Goal: Information Seeking & Learning: Learn about a topic

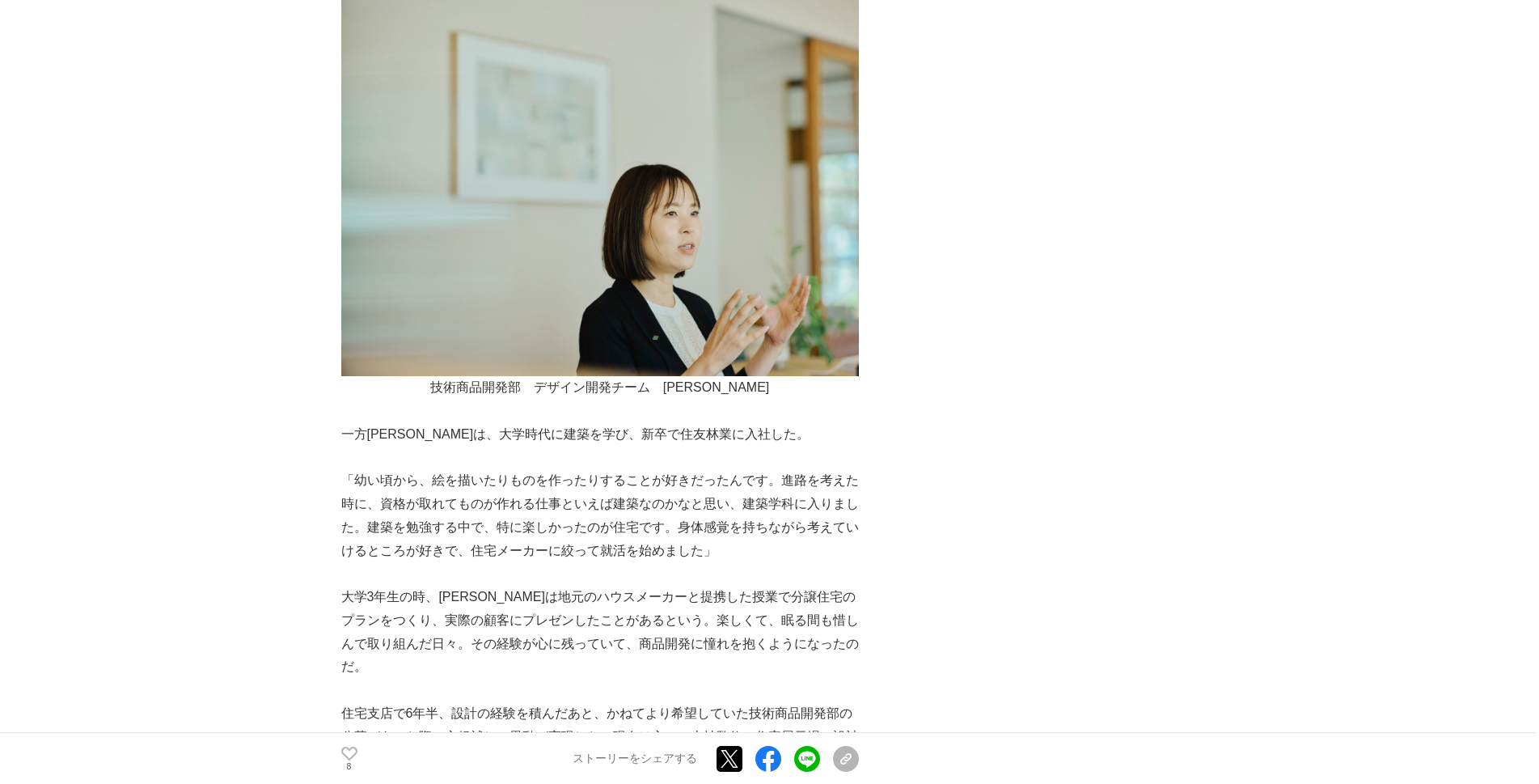
scroll to position [1882, 0]
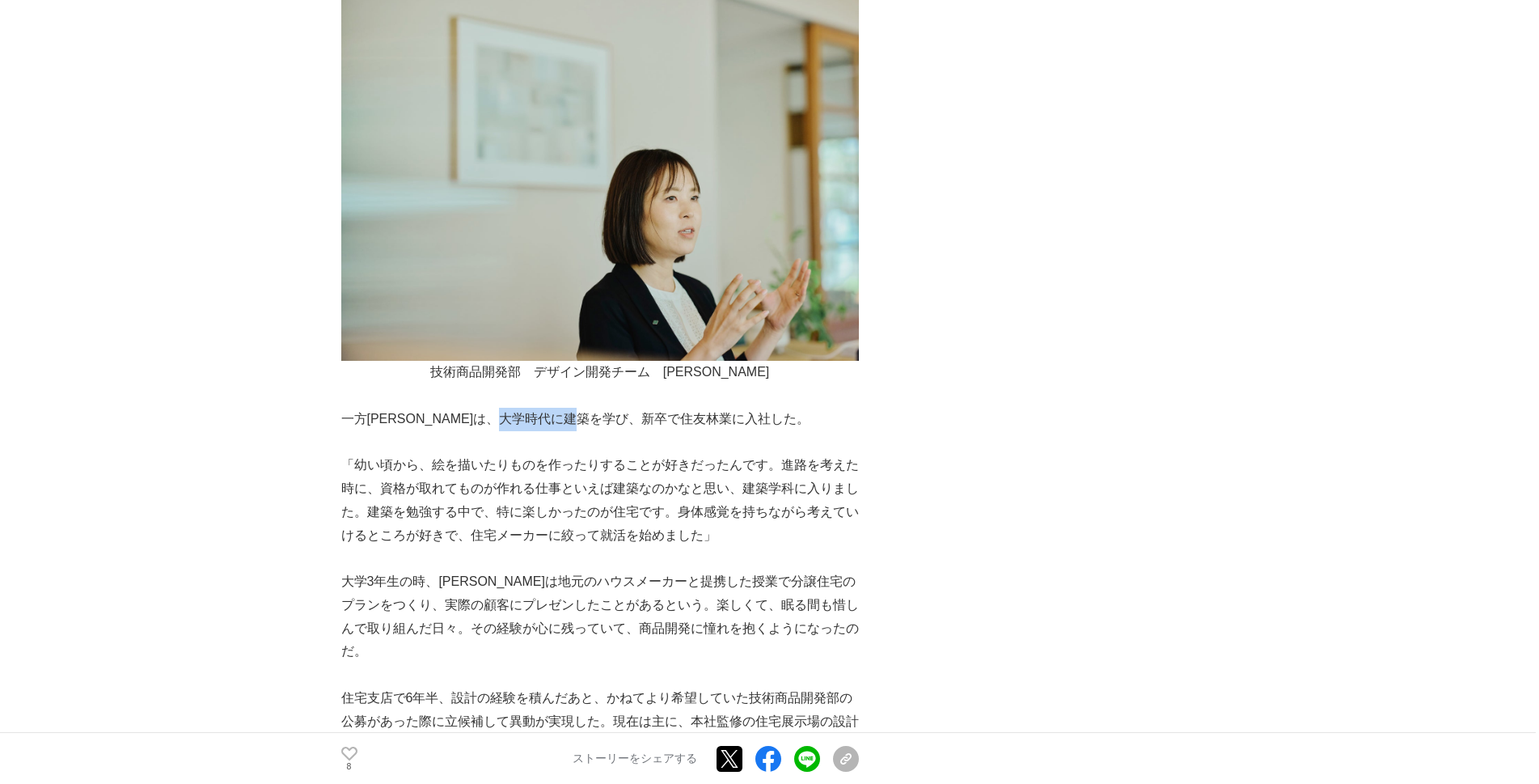
drag, startPoint x: 558, startPoint y: 421, endPoint x: 637, endPoint y: 419, distance: 79.3
click at [637, 419] on p "一方[PERSON_NAME]は、大学時代に建築を学び、新卒で住友林業に入社した。" at bounding box center [600, 419] width 518 height 23
click at [566, 451] on p at bounding box center [600, 441] width 518 height 23
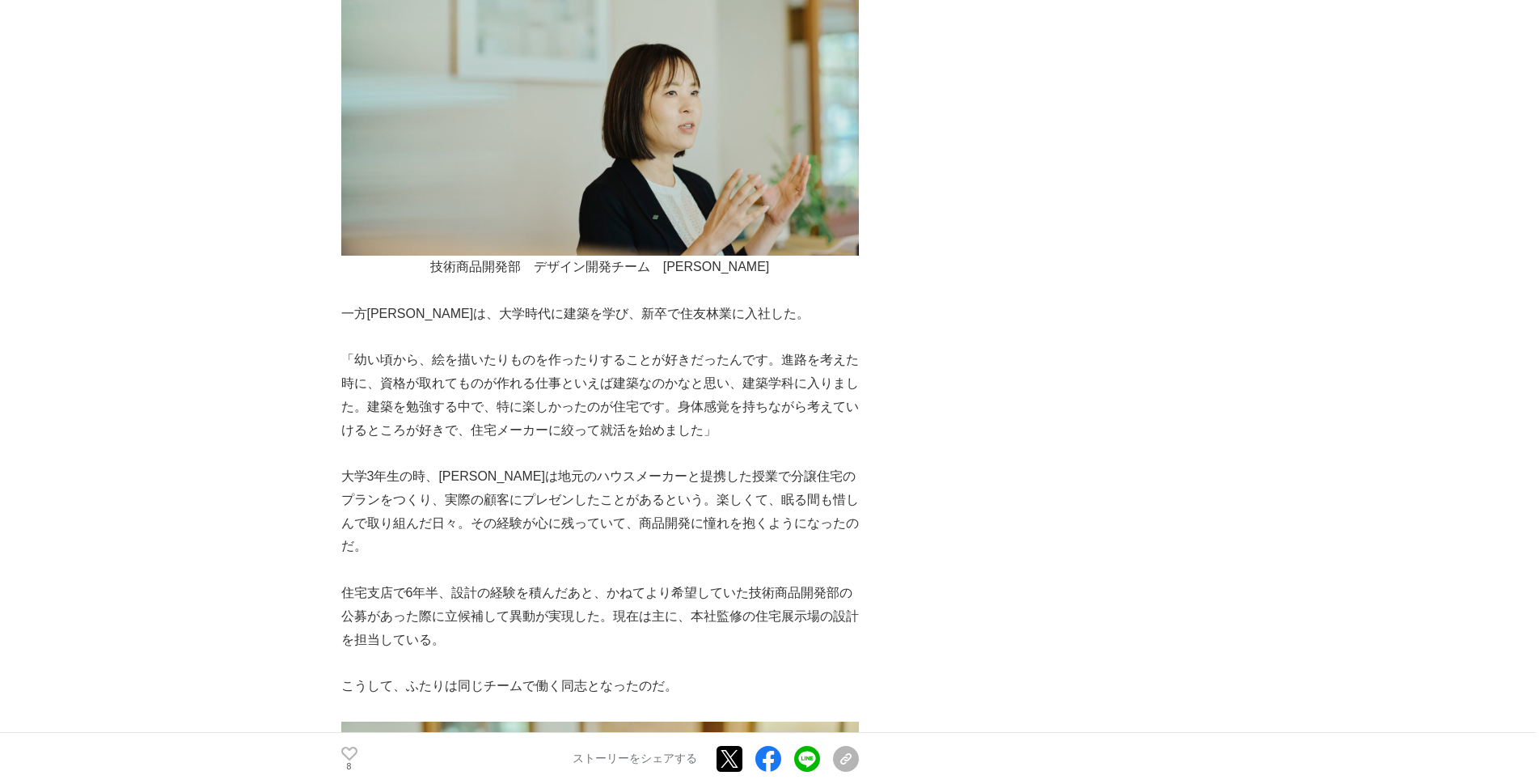
scroll to position [1999, 0]
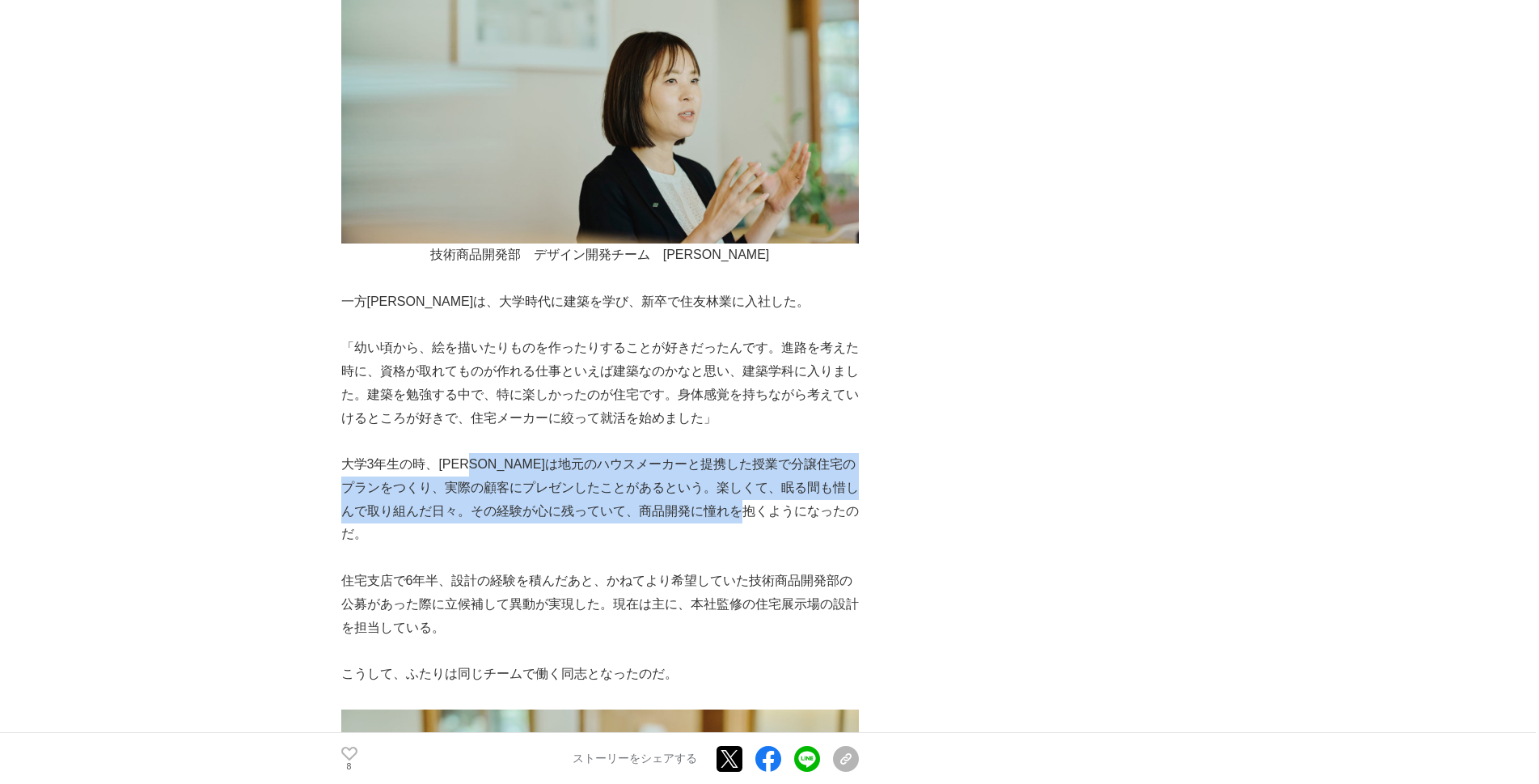
drag, startPoint x: 488, startPoint y: 463, endPoint x: 840, endPoint y: 507, distance: 355.5
click at [840, 507] on p "大学3年生の時、[PERSON_NAME]は地元のハウスメーカーと提携した授業で分譲住宅のプランをつくり、実際の顧客にプレゼンしたことがあるという。楽しくて、…" at bounding box center [600, 499] width 518 height 93
click at [523, 508] on p "大学3年生の時、[PERSON_NAME]は地元のハウスメーカーと提携した授業で分譲住宅のプランをつくり、実際の顧客にプレゼンしたことがあるという。楽しくて、…" at bounding box center [600, 499] width 518 height 93
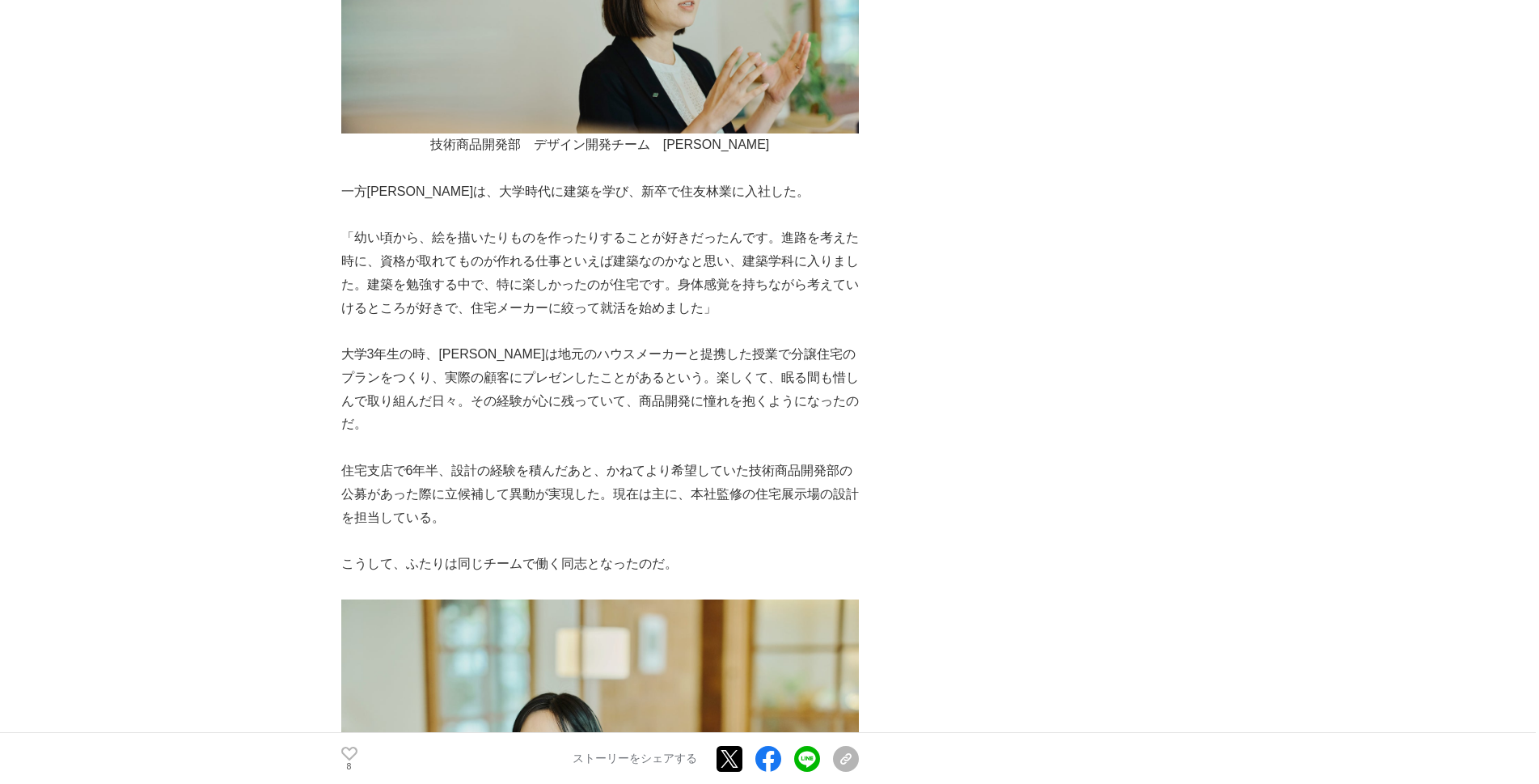
scroll to position [2116, 0]
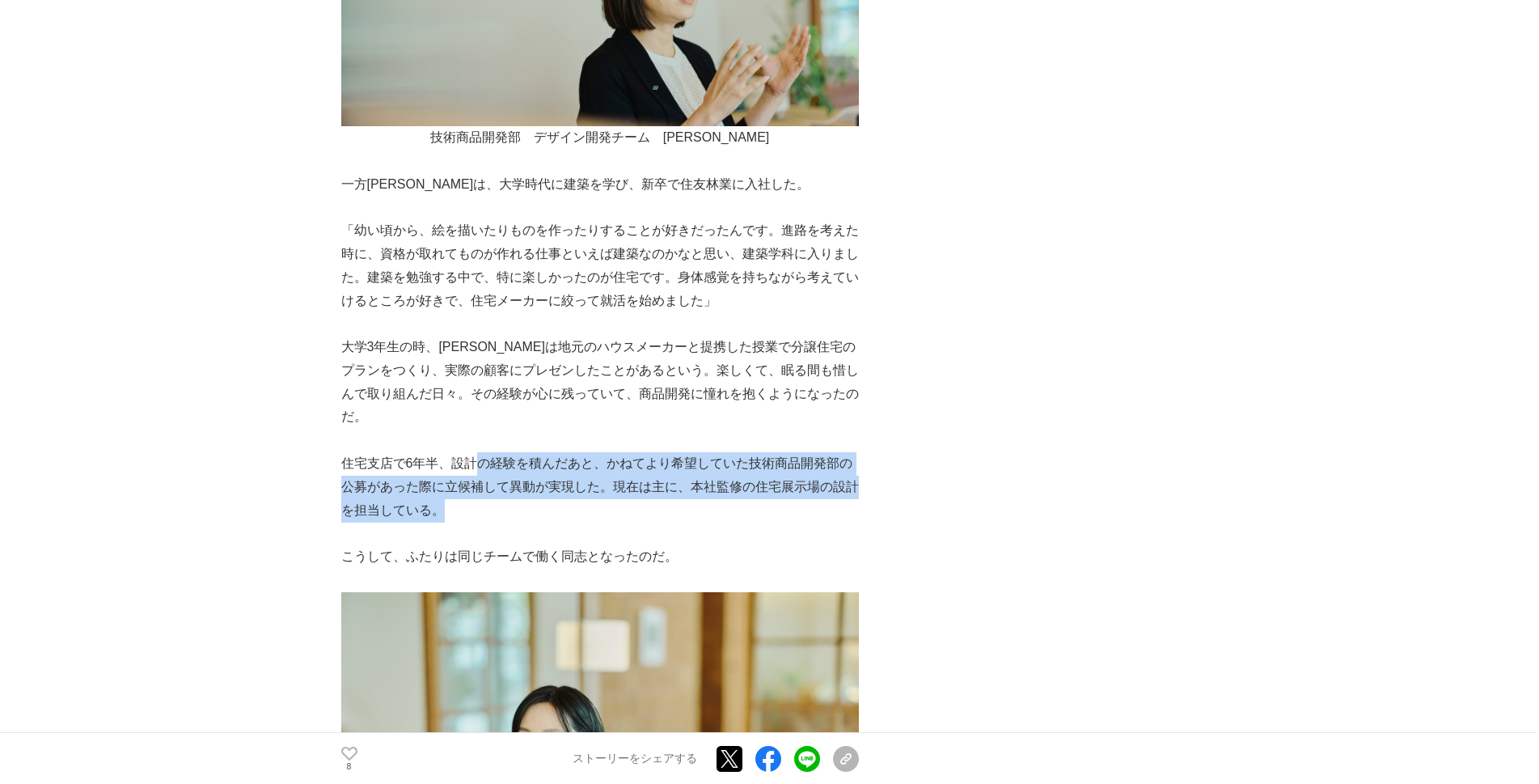
drag, startPoint x: 483, startPoint y: 437, endPoint x: 796, endPoint y: 485, distance: 316.7
click at [796, 485] on p "住宅支店で6年半、設計の経験を積んだあと、かねてより希望していた技術商品開発部の公募があった際に立候補して異動が実現した。現在は主に、本社監修の住宅展示場の設…" at bounding box center [600, 487] width 518 height 70
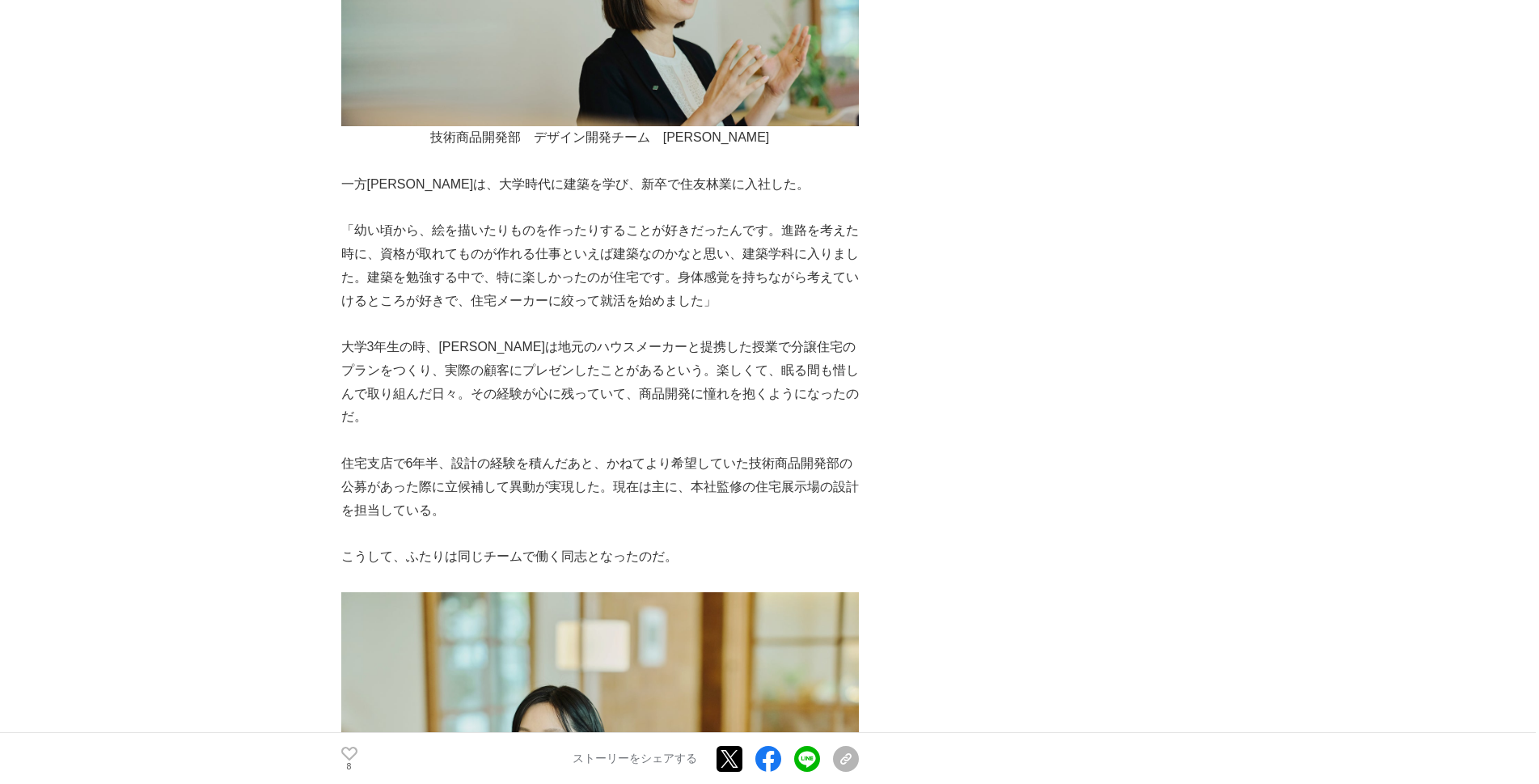
click at [768, 522] on p at bounding box center [600, 533] width 518 height 23
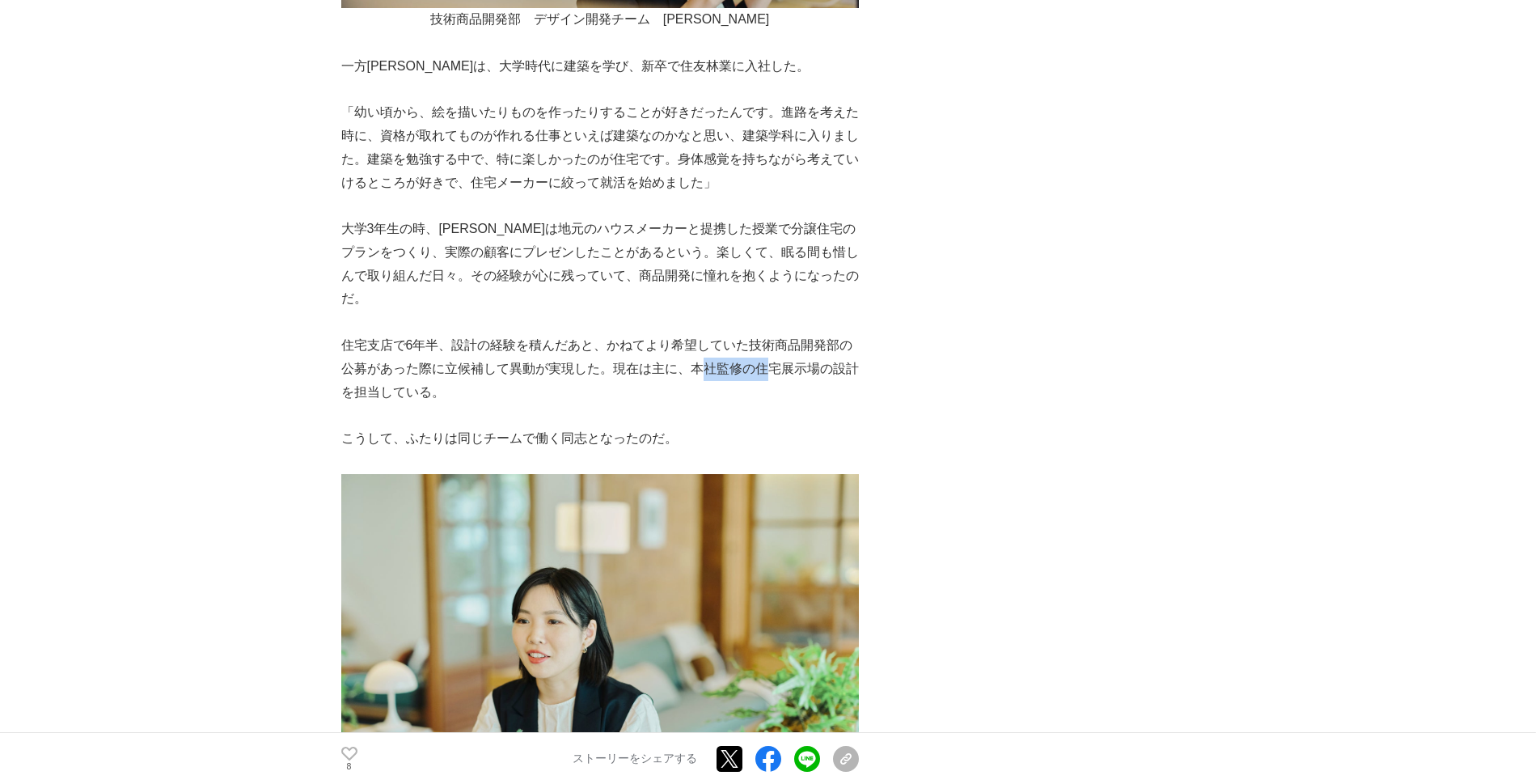
drag, startPoint x: 697, startPoint y: 349, endPoint x: 772, endPoint y: 357, distance: 74.9
click at [772, 357] on p "住宅支店で6年半、設計の経験を積んだあと、かねてより希望していた技術商品開発部の公募があった際に立候補して異動が実現した。現在は主に、本社監修の住宅展示場の設…" at bounding box center [600, 369] width 518 height 70
click at [694, 404] on p at bounding box center [600, 415] width 518 height 23
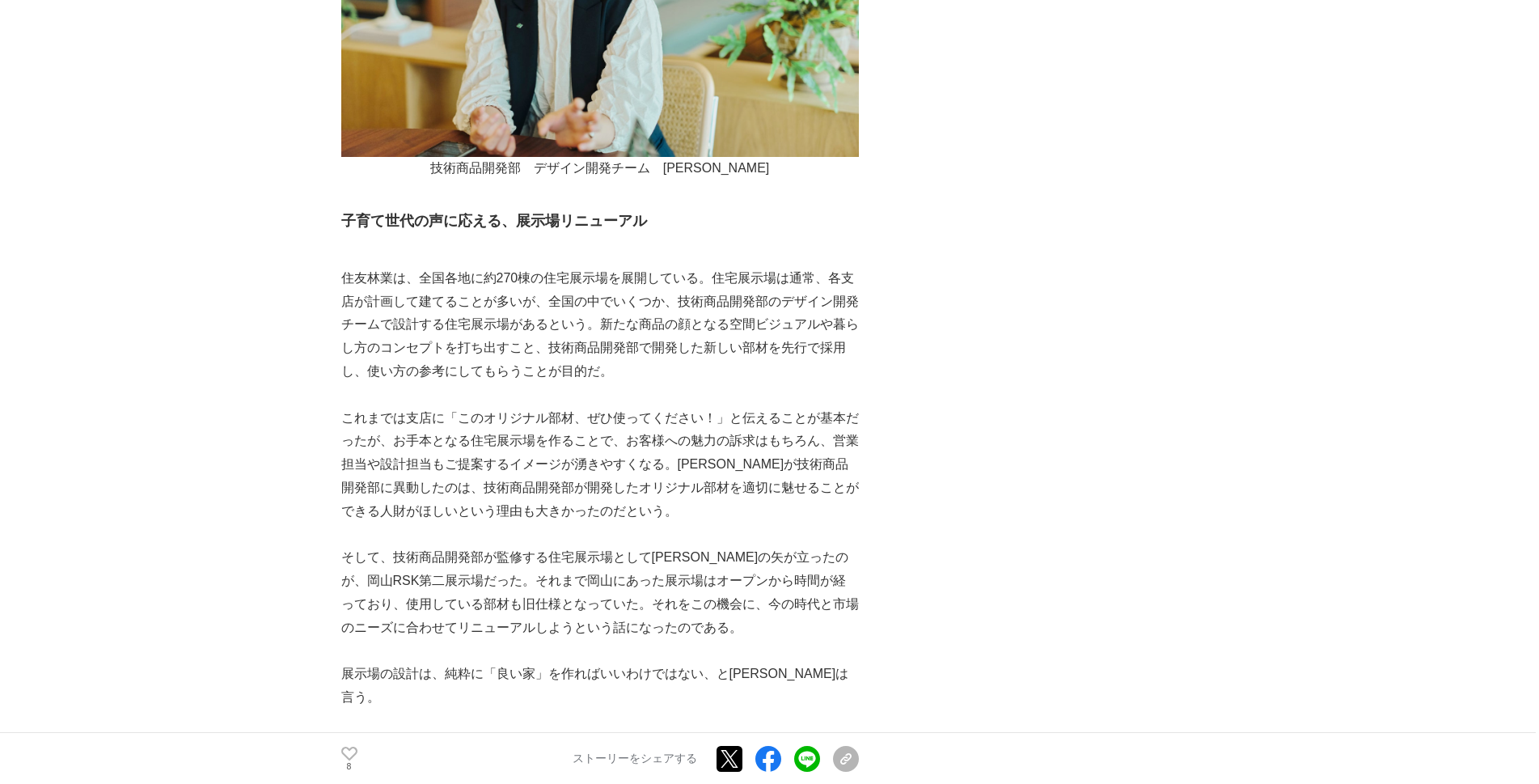
scroll to position [3057, 0]
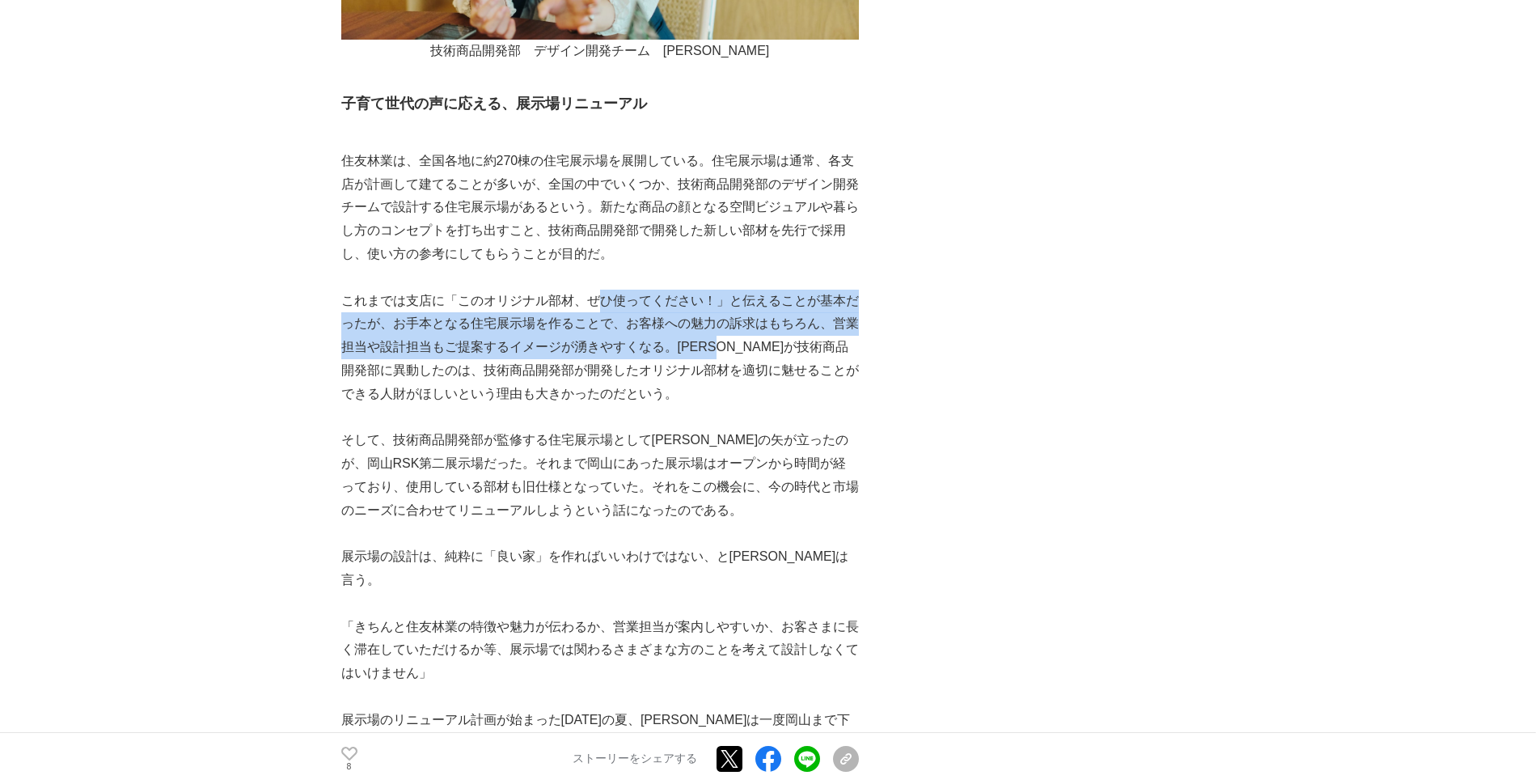
drag, startPoint x: 605, startPoint y: 277, endPoint x: 739, endPoint y: 315, distance: 139.8
click at [739, 315] on p "これまでは支店に「このオリジナル部材、ぜひ使ってください！」と伝えることが基本だったが、お手本となる住宅展示場を作ることで、お客様への魅力の訴求はもちろん、営…" at bounding box center [600, 348] width 518 height 116
click at [505, 319] on p "これまでは支店に「このオリジナル部材、ぜひ使ってください！」と伝えることが基本だったが、お手本となる住宅展示場を作ることで、お客様への魅力の訴求はもちろん、営…" at bounding box center [600, 348] width 518 height 116
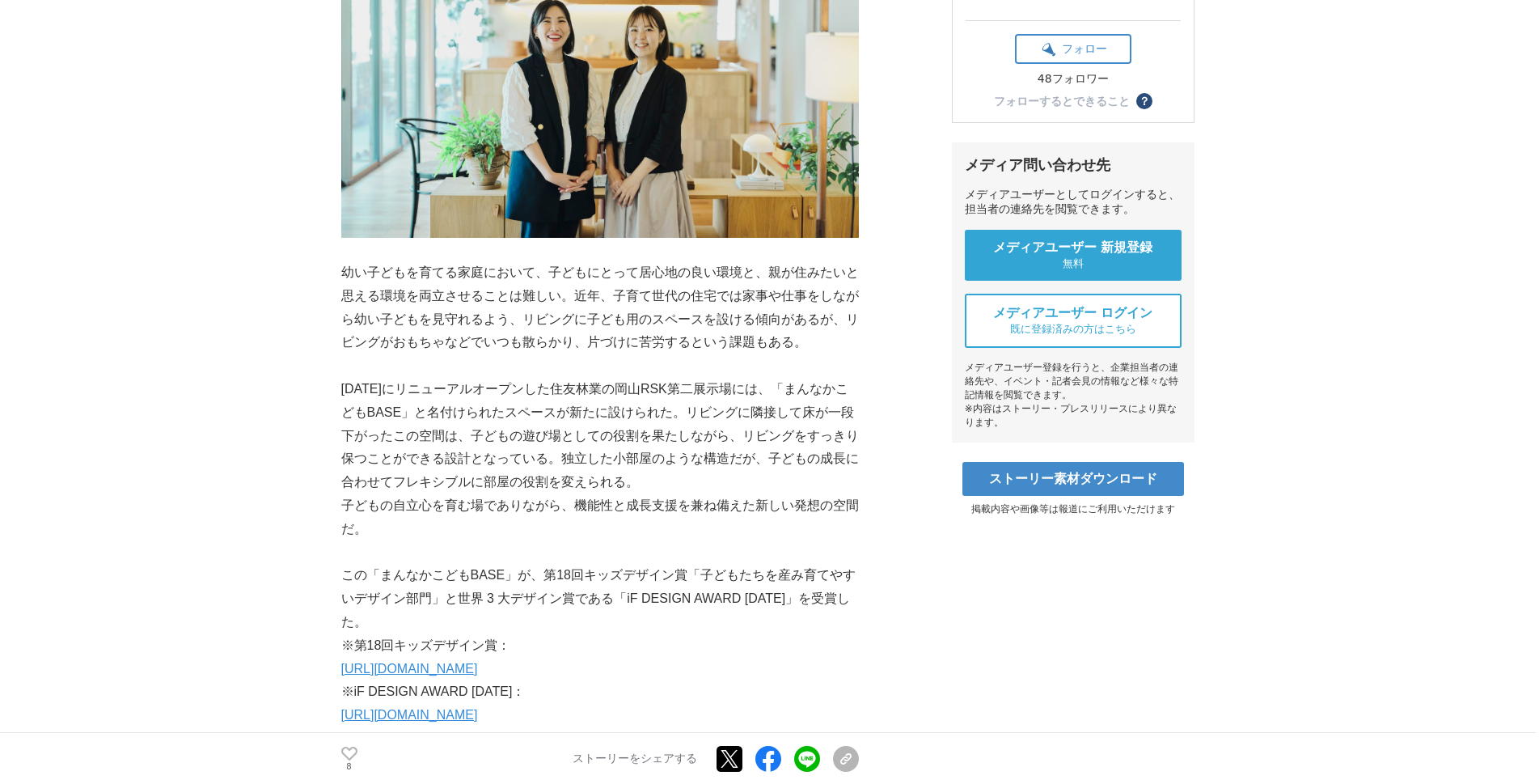
scroll to position [470, 0]
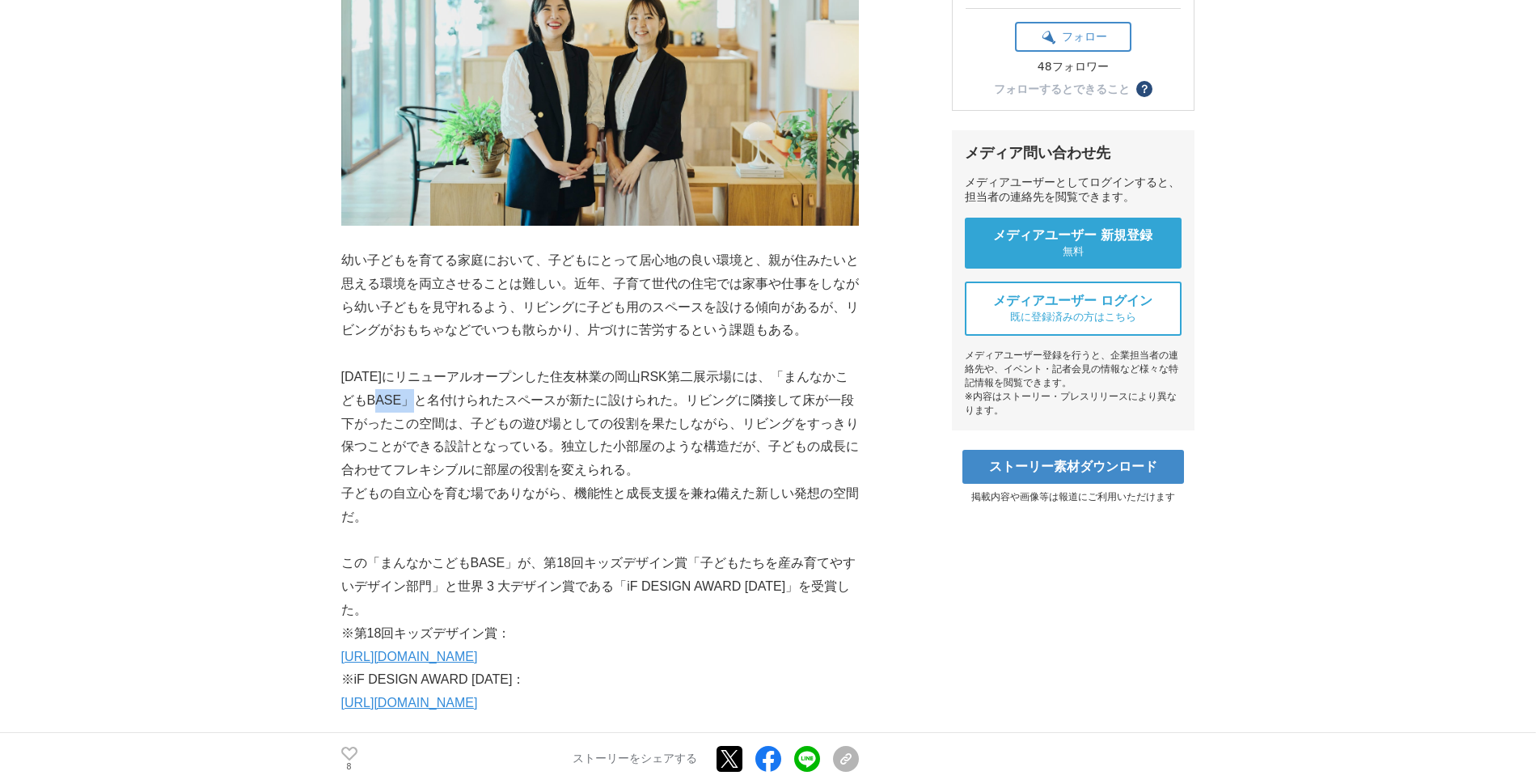
drag, startPoint x: 396, startPoint y: 399, endPoint x: 424, endPoint y: 399, distance: 28.3
click at [424, 399] on p "[DATE]にリニューアルオープンした住友林業の岡山RSK第二展示場には、「まんなかこどもBASE」と名付けられたスペースが新たに設けられた。リビングに隣接し…" at bounding box center [600, 424] width 518 height 116
click at [528, 405] on p "[DATE]にリニューアルオープンした住友林業の岡山RSK第二展示場には、「まんなかこどもBASE」と名付けられたスペースが新たに設けられた。リビングに隣接し…" at bounding box center [600, 424] width 518 height 116
drag, startPoint x: 495, startPoint y: 425, endPoint x: 747, endPoint y: 428, distance: 251.6
click at [747, 428] on p "[DATE]にリニューアルオープンした住友林業の岡山RSK第二展示場には、「まんなかこどもBASE」と名付けられたスペースが新たに設けられた。リビングに隣接し…" at bounding box center [600, 424] width 518 height 116
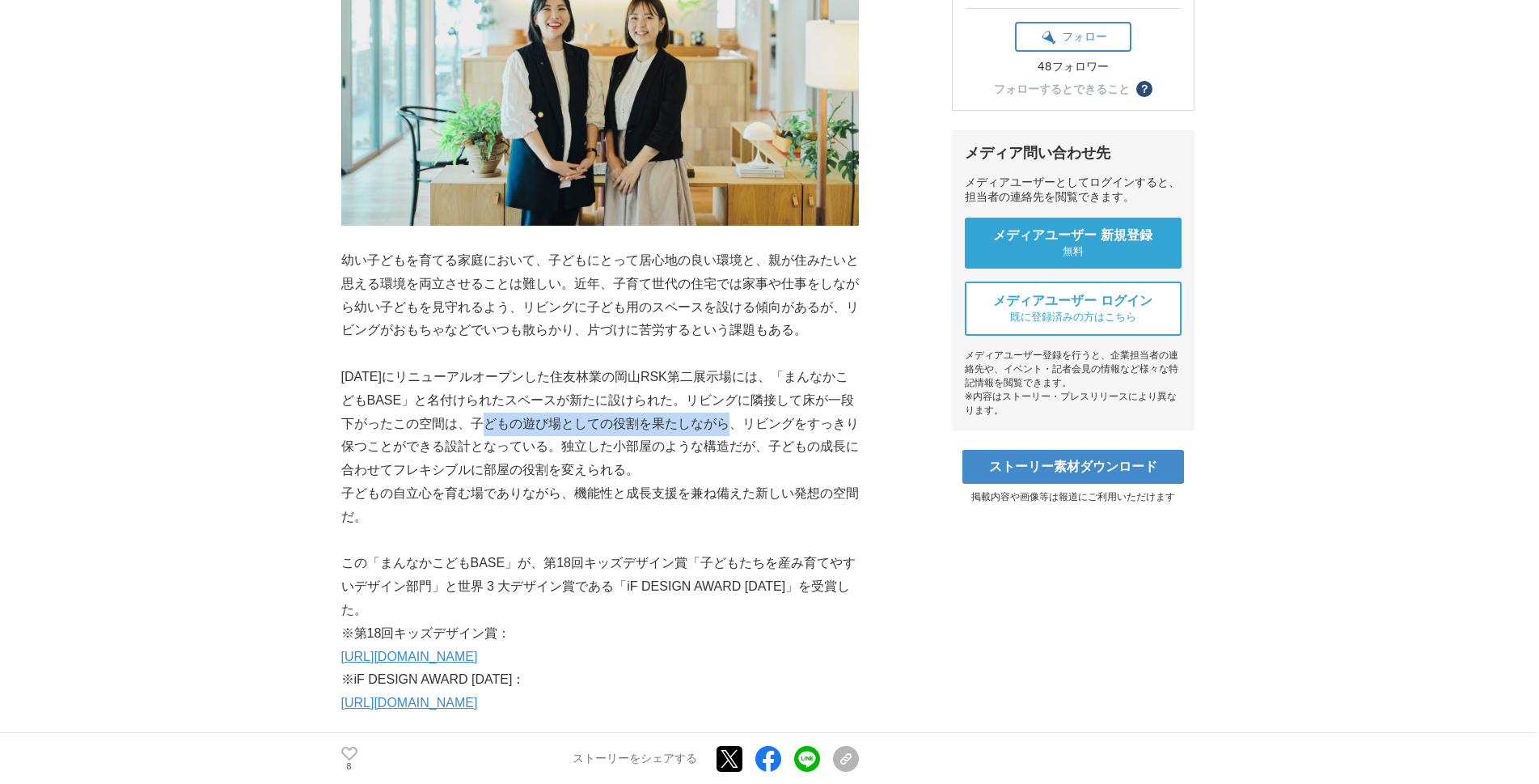
click at [612, 428] on p "[DATE]にリニューアルオープンした住友林業の岡山RSK第二展示場には、「まんなかこどもBASE」と名付けられたスペースが新たに設けられた。リビングに隣接し…" at bounding box center [600, 424] width 518 height 116
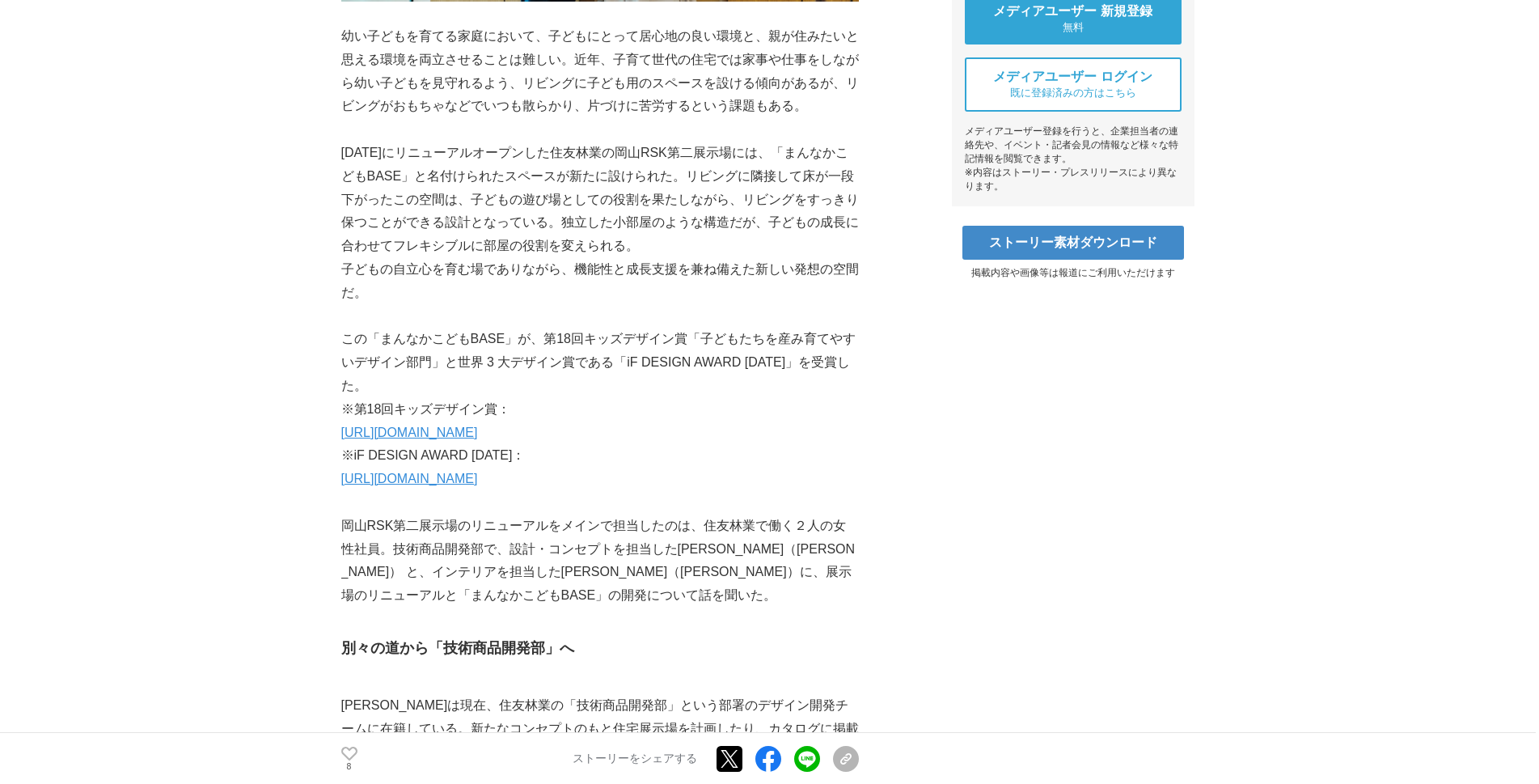
scroll to position [705, 0]
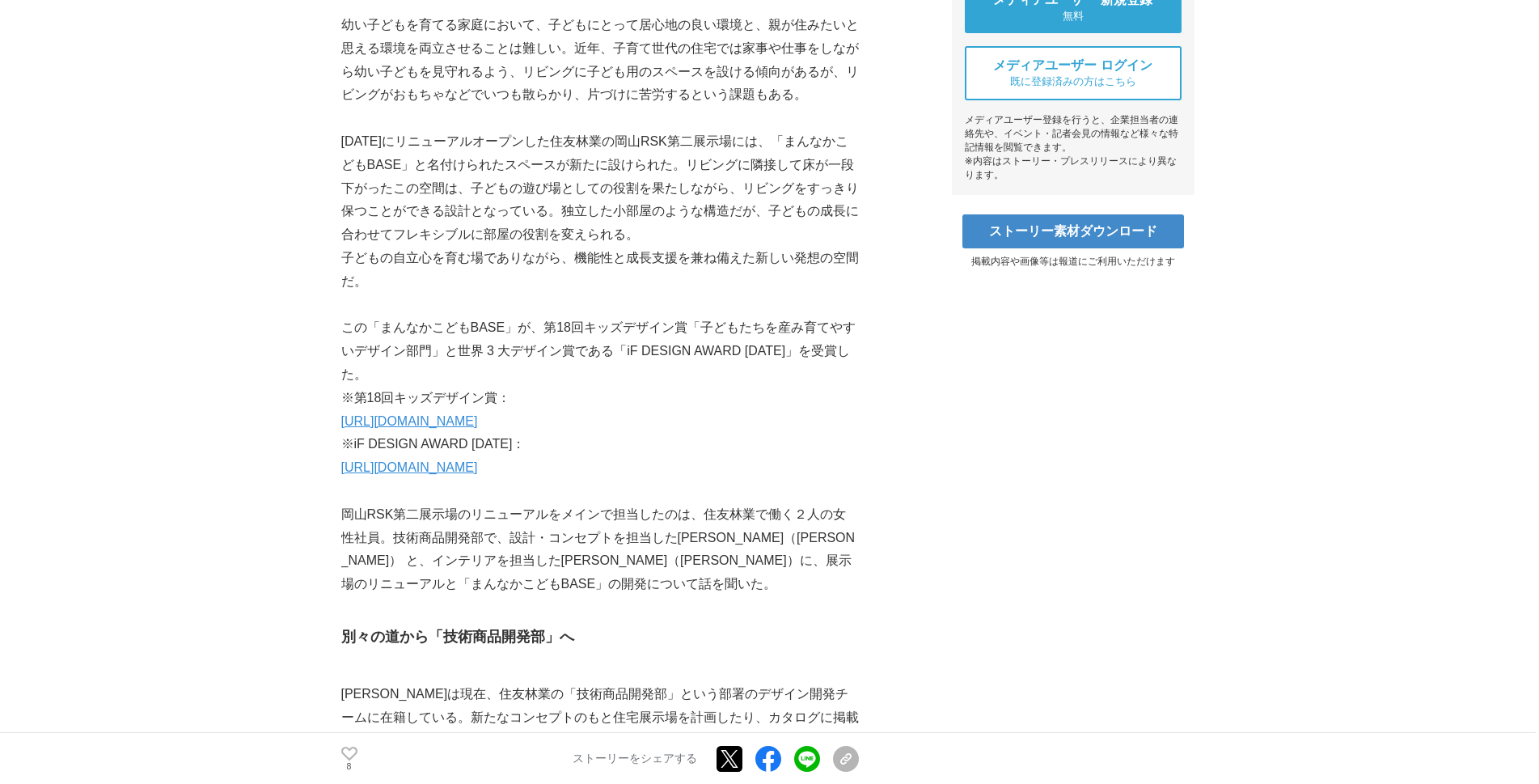
click at [478, 423] on link "[URL][DOMAIN_NAME]" at bounding box center [409, 421] width 137 height 14
click at [478, 469] on link "[URL][DOMAIN_NAME]" at bounding box center [409, 467] width 137 height 14
